Goal: Find specific page/section: Find specific page/section

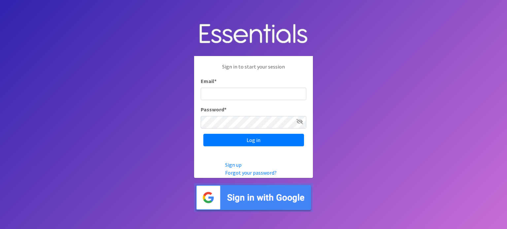
click at [234, 95] on input "Email *" at bounding box center [254, 94] width 106 height 13
type input "sterry@ccozarks.org"
click at [260, 129] on body "Sign in to start your session Email * sterry@ccozarks.org Password * Log in Sig…" at bounding box center [253, 114] width 507 height 229
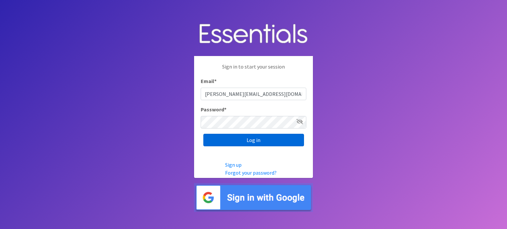
click at [252, 140] on input "Log in" at bounding box center [253, 140] width 101 height 13
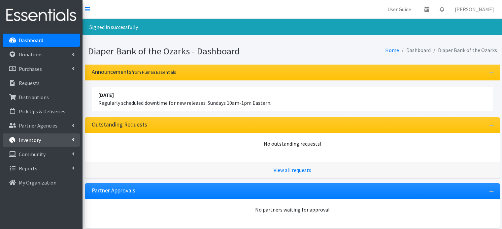
click at [37, 139] on p "Inventory" at bounding box center [30, 140] width 22 height 7
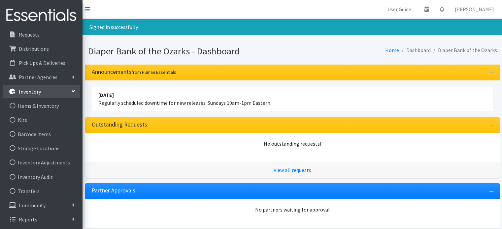
click at [1, 175] on div "Dashboard Donations All Donations New Donation Purchases All Purchases New Purc…" at bounding box center [41, 136] width 82 height 210
click at [36, 108] on link "Items & Inventory" at bounding box center [41, 105] width 77 height 13
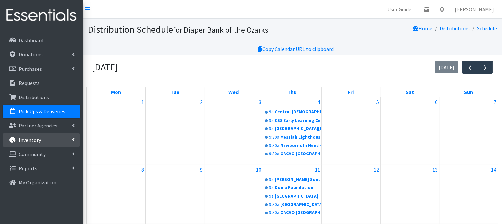
click at [43, 146] on link "Inventory" at bounding box center [41, 140] width 77 height 13
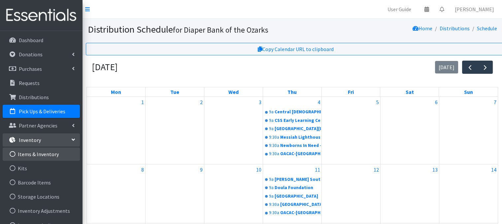
click at [34, 158] on link "Items & Inventory" at bounding box center [41, 154] width 77 height 13
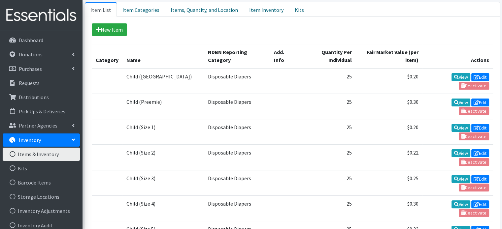
scroll to position [139, 0]
click at [280, 152] on td at bounding box center [284, 157] width 28 height 25
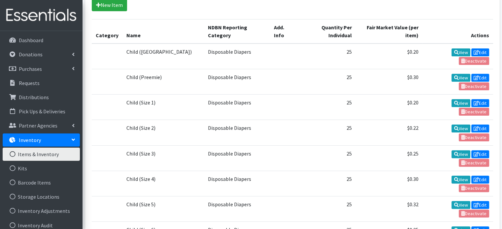
scroll to position [163, 0]
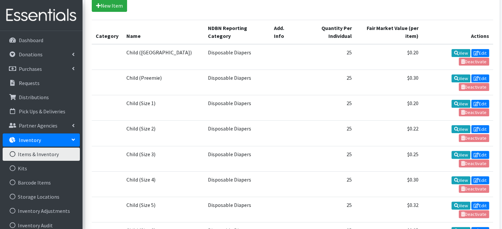
click at [336, 114] on td "25" at bounding box center [326, 107] width 58 height 25
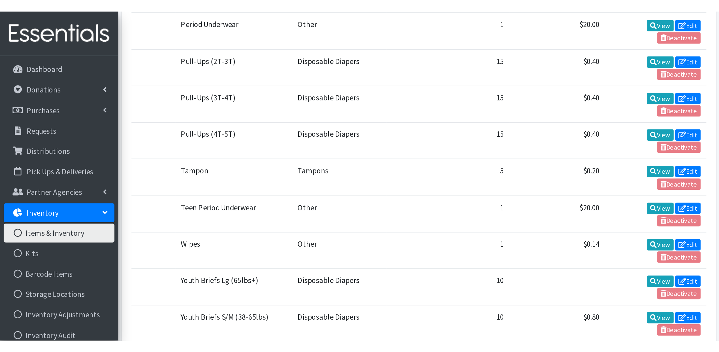
scroll to position [547, 0]
